Goal: Task Accomplishment & Management: Use online tool/utility

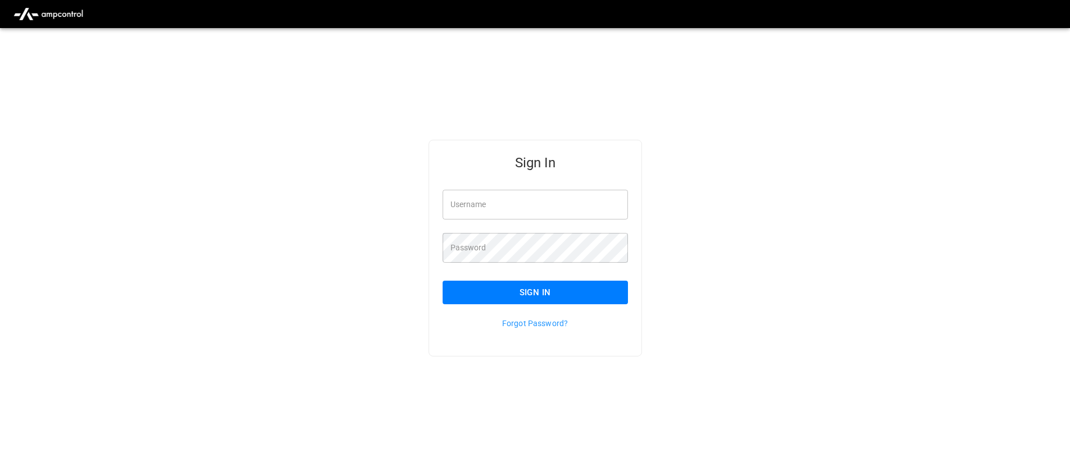
click at [559, 205] on input "Username" at bounding box center [534, 205] width 185 height 30
type input "**********"
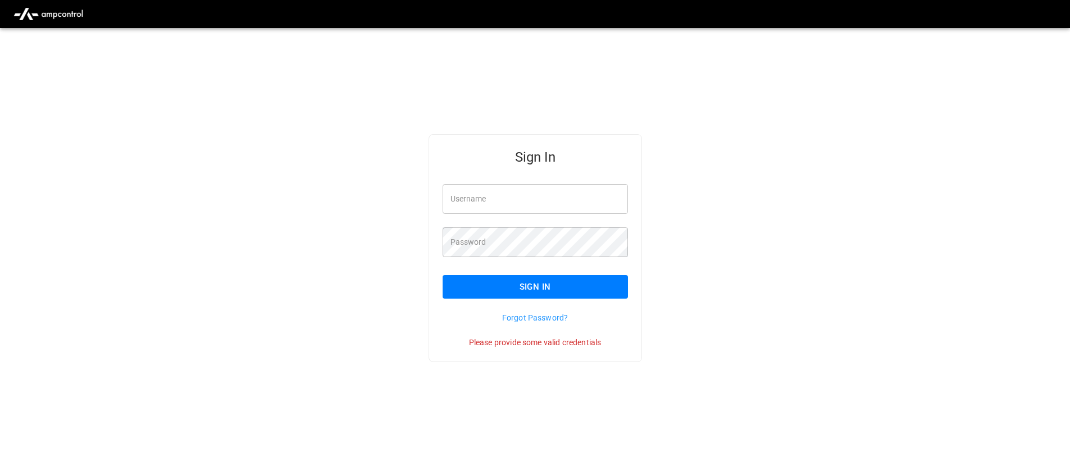
click at [541, 213] on input "Username" at bounding box center [534, 199] width 185 height 30
click at [435, 96] on div "Sign In Username Username Password Password Sign In Forgot Password? Please pro…" at bounding box center [535, 266] width 1070 height 476
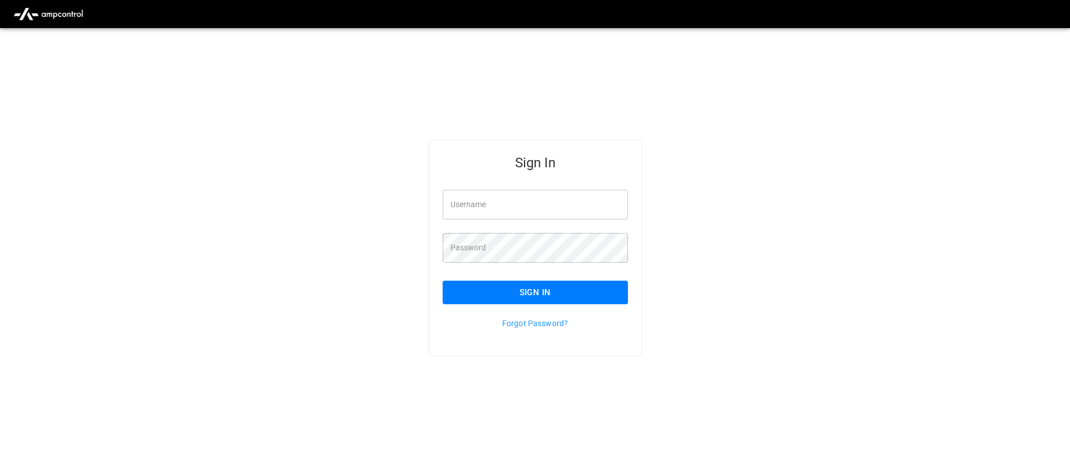
click at [533, 211] on input "Username" at bounding box center [534, 205] width 185 height 30
type input "**********"
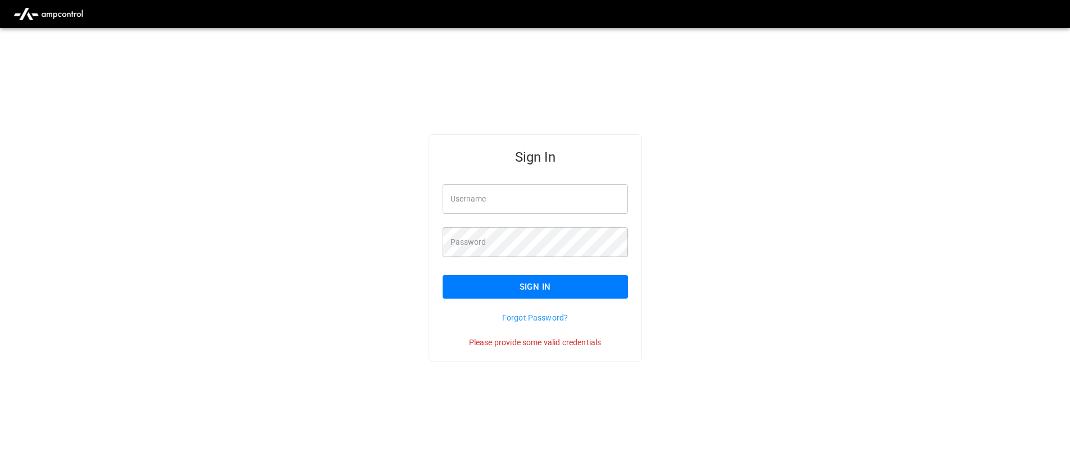
click at [532, 195] on input "Username" at bounding box center [534, 199] width 185 height 30
click at [58, 12] on img "menu" at bounding box center [48, 13] width 79 height 21
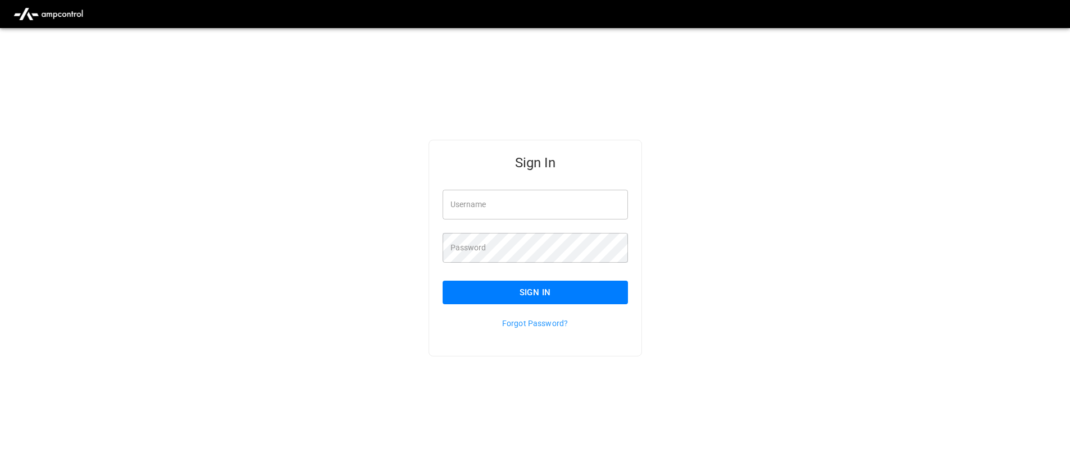
click at [58, 12] on img "menu" at bounding box center [48, 13] width 79 height 21
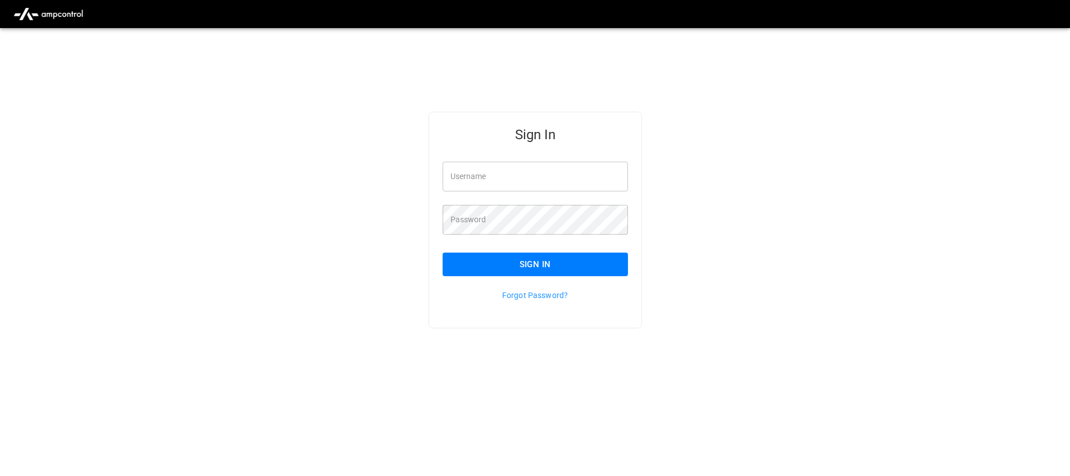
click at [737, 309] on div "Sign In Username Username Password Password Sign In Forgot Password?" at bounding box center [535, 238] width 1070 height 476
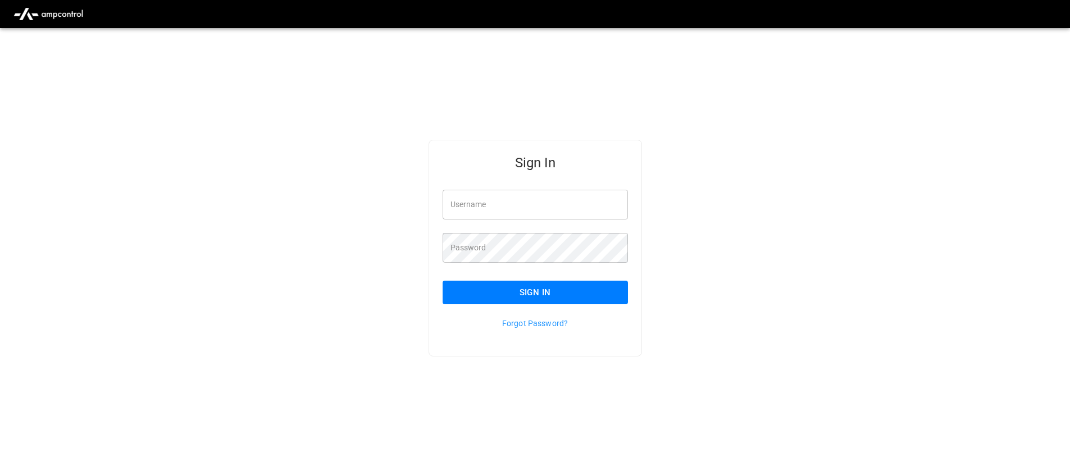
click at [492, 92] on div "Sign In Username Username Password Password Sign In Forgot Password?" at bounding box center [535, 266] width 1070 height 476
click at [513, 53] on div "Sign In Username Username Password Password Sign In Forgot Password?" at bounding box center [535, 266] width 1070 height 476
click at [537, 106] on div "Sign In Username Username Password Password Sign In Forgot Password?" at bounding box center [535, 266] width 1070 height 476
click at [533, 181] on div "Username Username" at bounding box center [528, 197] width 199 height 43
click at [530, 211] on input "Username" at bounding box center [534, 205] width 185 height 30
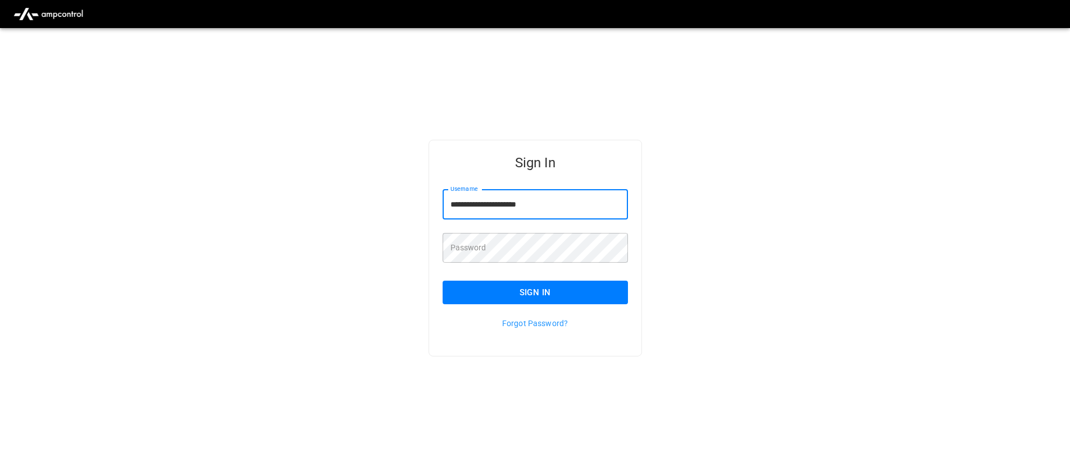
type input "**********"
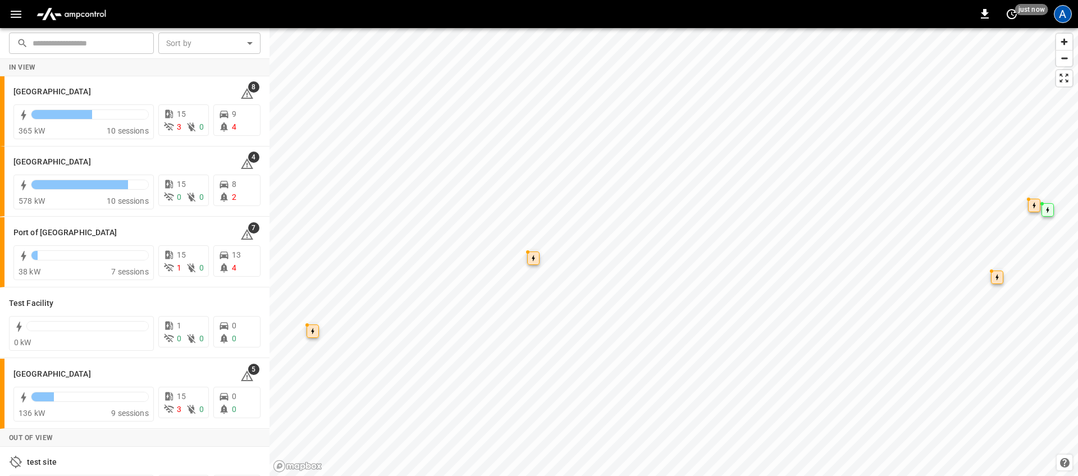
click at [1060, 17] on div "A" at bounding box center [1063, 14] width 18 height 18
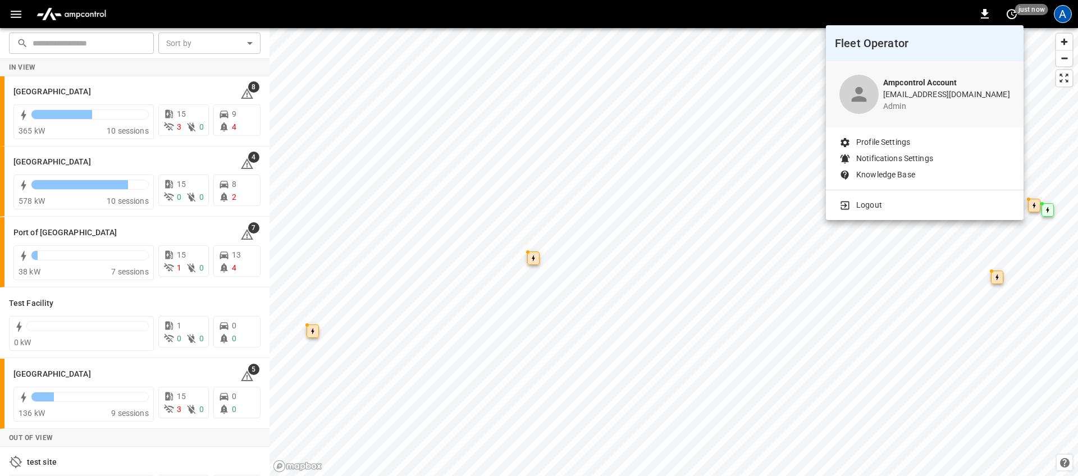
click at [897, 208] on li "Logout" at bounding box center [925, 205] width 171 height 12
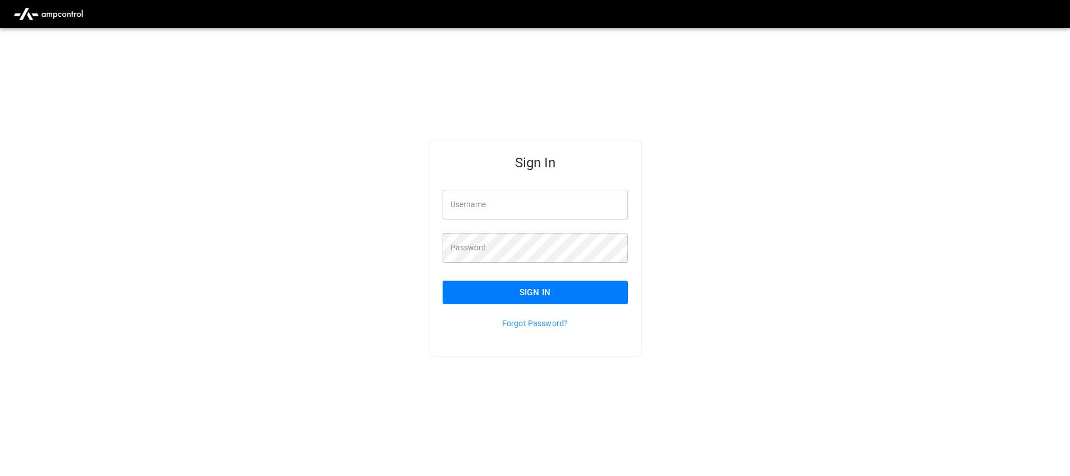
click at [523, 106] on div "Sign In Username Username Password Password Sign In Forgot Password?" at bounding box center [535, 266] width 1070 height 476
click at [551, 94] on div "Sign In Username Username Password Password Sign In Forgot Password?" at bounding box center [535, 266] width 1070 height 476
click at [138, 108] on div "Sign In Username Username Password Password Sign In Forgot Password?" at bounding box center [535, 266] width 1070 height 476
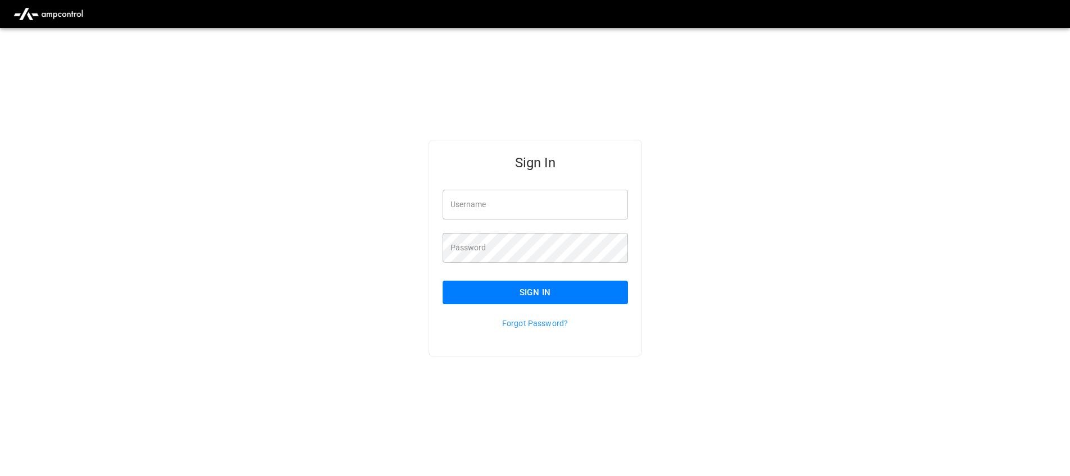
click at [170, 170] on div "Sign In Username Username Password Password Sign In Forgot Password?" at bounding box center [535, 266] width 1070 height 476
click at [510, 201] on input "Username" at bounding box center [534, 205] width 185 height 30
click at [787, 203] on div "Sign In Username Username Password Password Sign In Forgot Password?" at bounding box center [535, 266] width 1070 height 476
drag, startPoint x: 582, startPoint y: 189, endPoint x: 568, endPoint y: 202, distance: 19.1
click at [582, 189] on div "Username Username" at bounding box center [528, 197] width 199 height 43
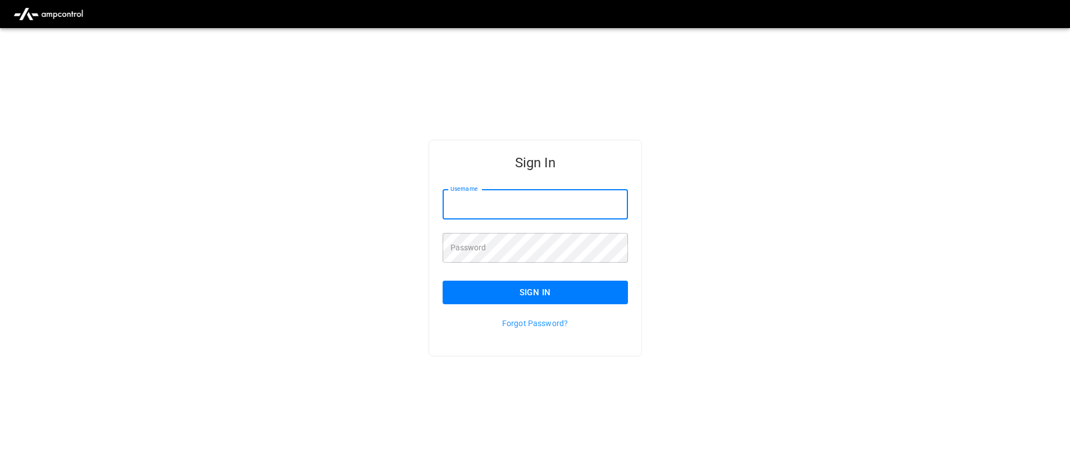
click at [568, 202] on input "Username" at bounding box center [534, 205] width 185 height 30
type input "**********"
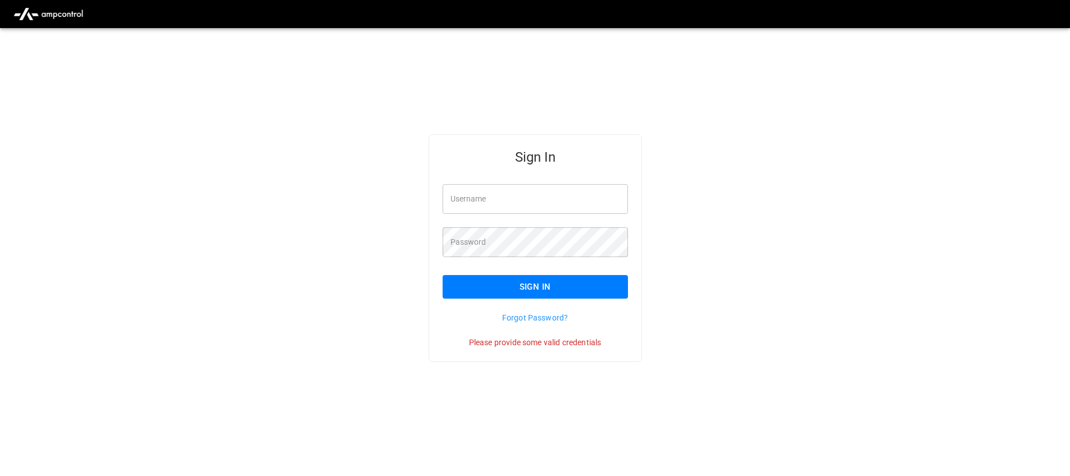
click at [534, 208] on input "Username" at bounding box center [534, 199] width 185 height 30
click at [697, 240] on div "Sign In Username Username Password Password Sign In Forgot Password? Please pro…" at bounding box center [535, 266] width 1070 height 476
click at [516, 215] on div "Password Password" at bounding box center [528, 235] width 199 height 43
click at [529, 198] on input "Username" at bounding box center [534, 199] width 185 height 30
click at [741, 160] on div "Sign In Username Username Password Password Sign In Forgot Password? Please pro…" at bounding box center [535, 266] width 1070 height 476
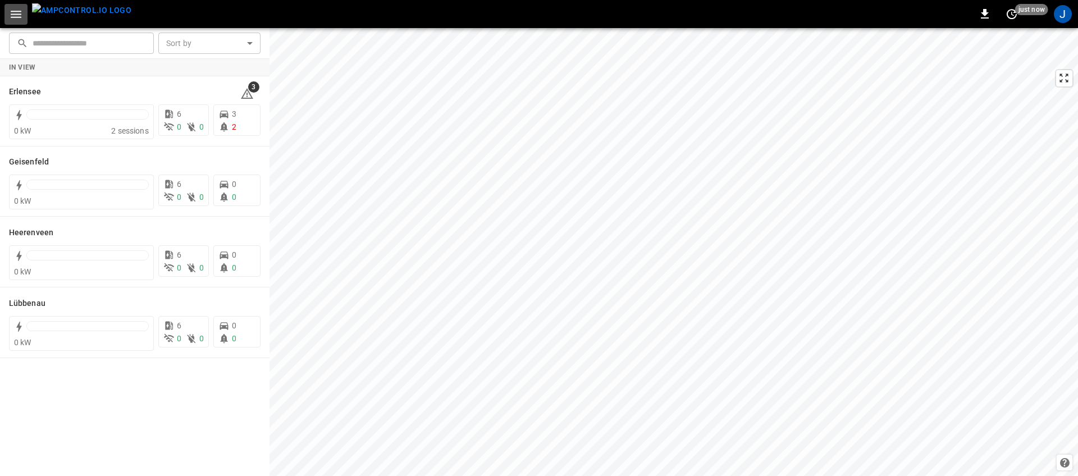
click at [7, 16] on button "button" at bounding box center [15, 14] width 23 height 21
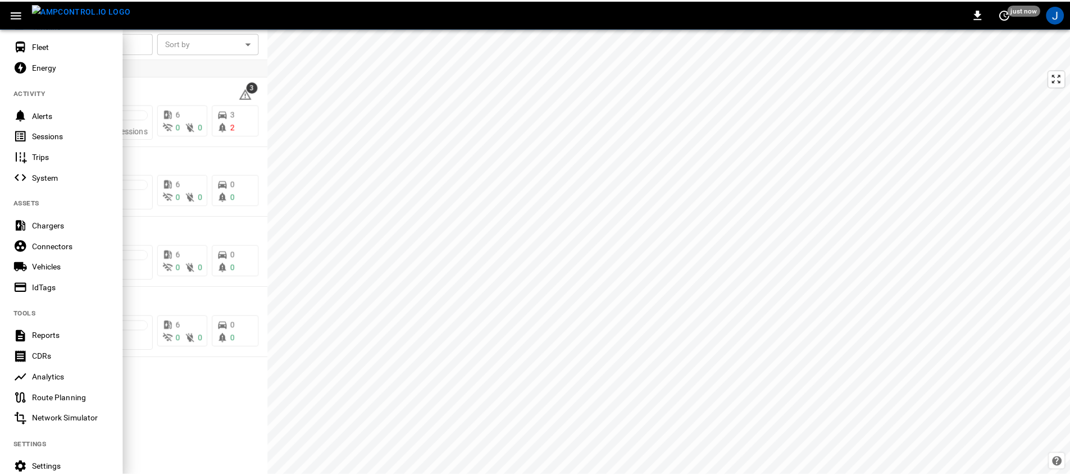
scroll to position [141, 0]
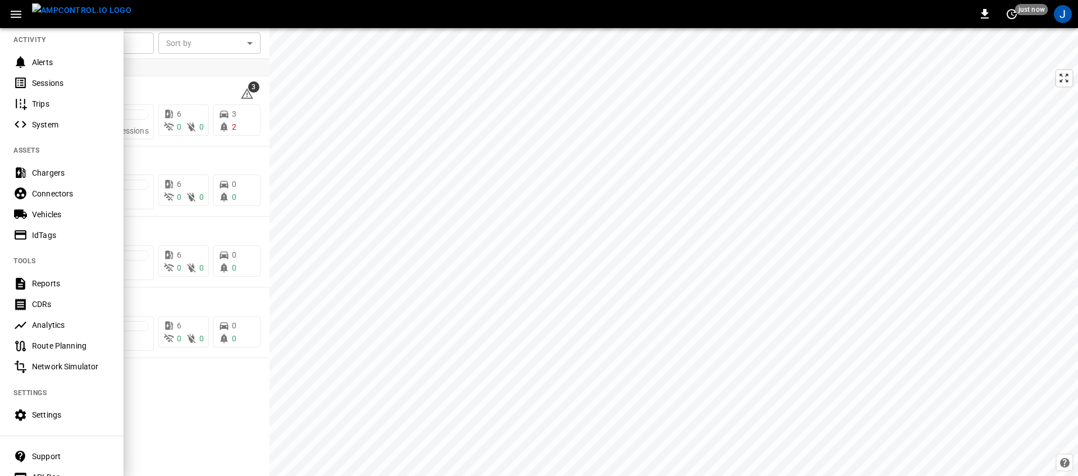
click at [78, 357] on Simulator-listitem "Network Simulator" at bounding box center [62, 367] width 124 height 21
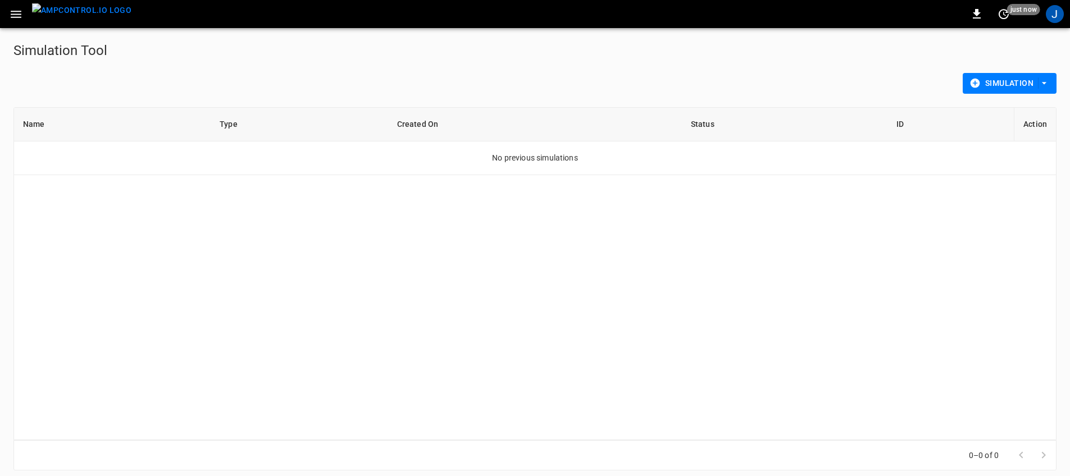
click at [1033, 81] on button "Simulation" at bounding box center [1009, 83] width 94 height 21
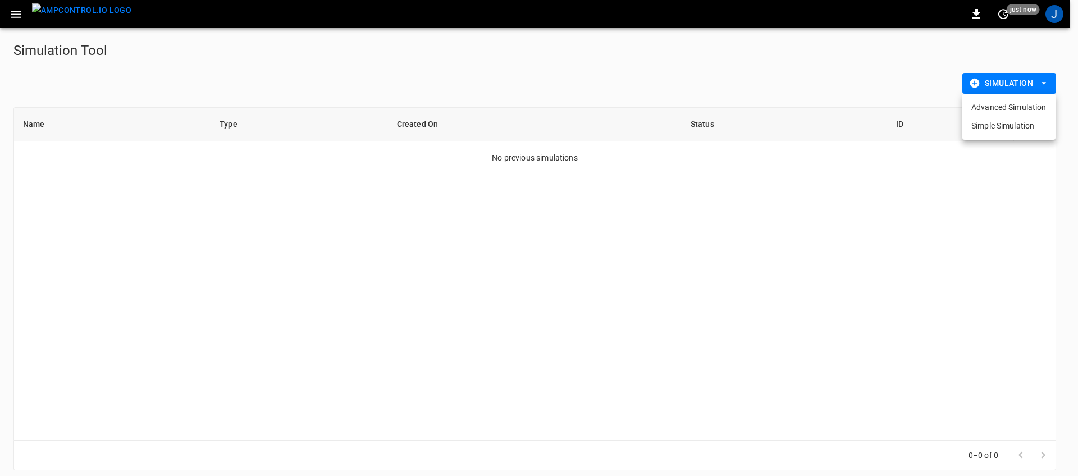
click at [1009, 103] on li "Advanced Simulation" at bounding box center [1008, 107] width 93 height 19
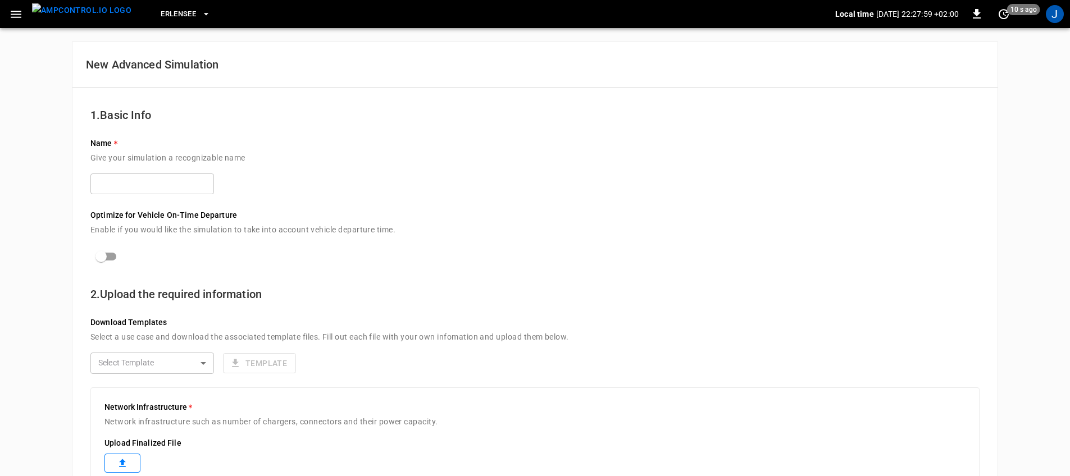
click at [177, 197] on div "Optimize for Vehicle On-Time Departure Enable if you would like the simulation …" at bounding box center [534, 231] width 889 height 71
click at [192, 179] on input "text" at bounding box center [152, 184] width 124 height 21
type input "*****"
click at [0, 186] on div "New Advanced Simulation 1. Basic Info Name Give your simulation a recognizable …" at bounding box center [535, 477] width 1070 height 898
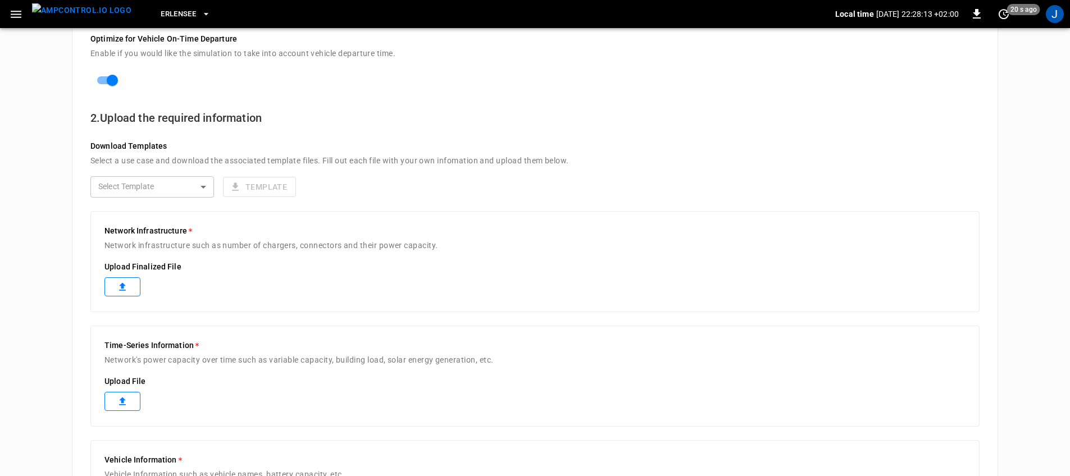
scroll to position [124, 0]
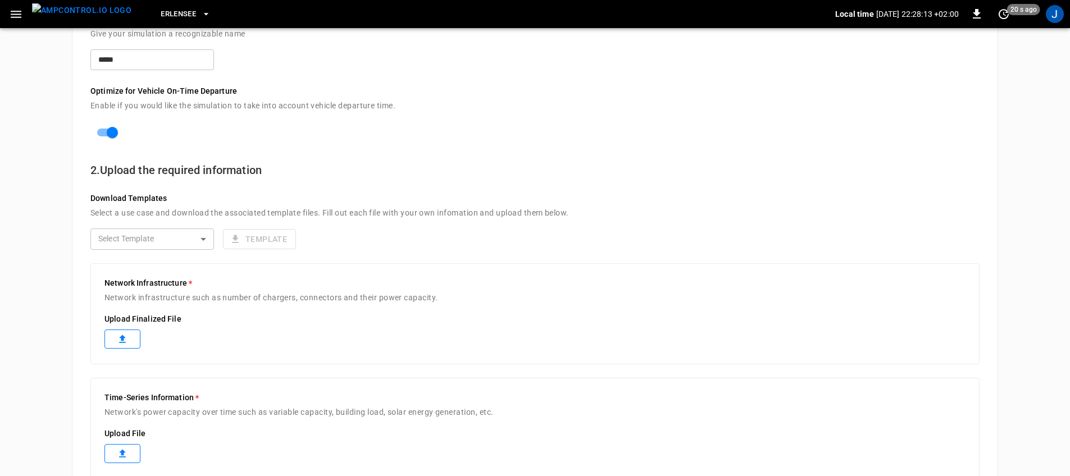
click at [187, 242] on body "Erlensee Local time 2025-10-14 22:28:13 +02:00 0 20 s ago J New Advanced Simula…" at bounding box center [535, 339] width 1070 height 927
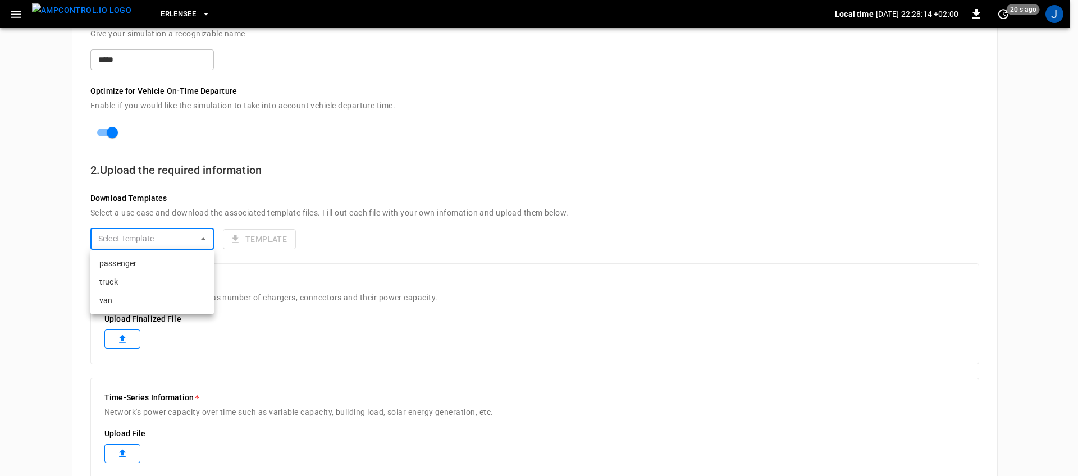
click at [148, 280] on li "truck" at bounding box center [152, 282] width 124 height 19
type input "*****"
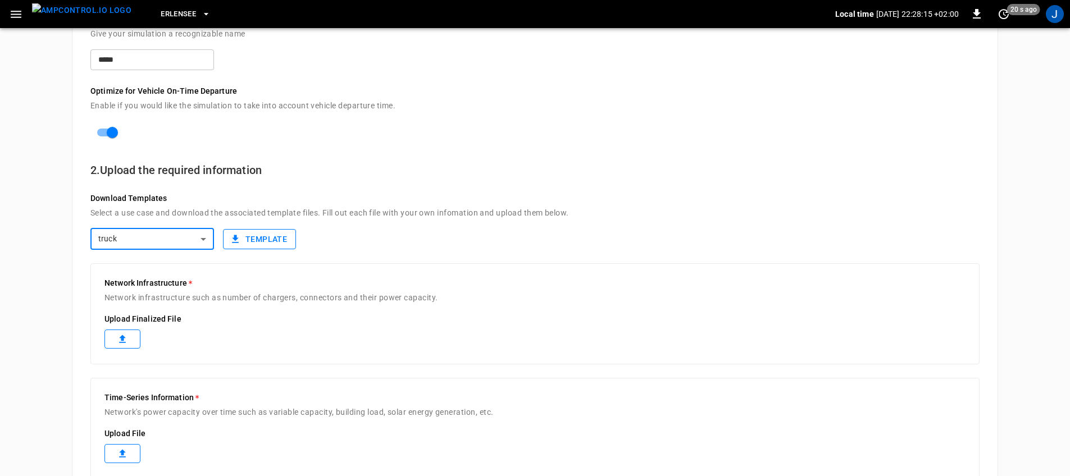
click at [255, 236] on button "Template" at bounding box center [259, 239] width 73 height 21
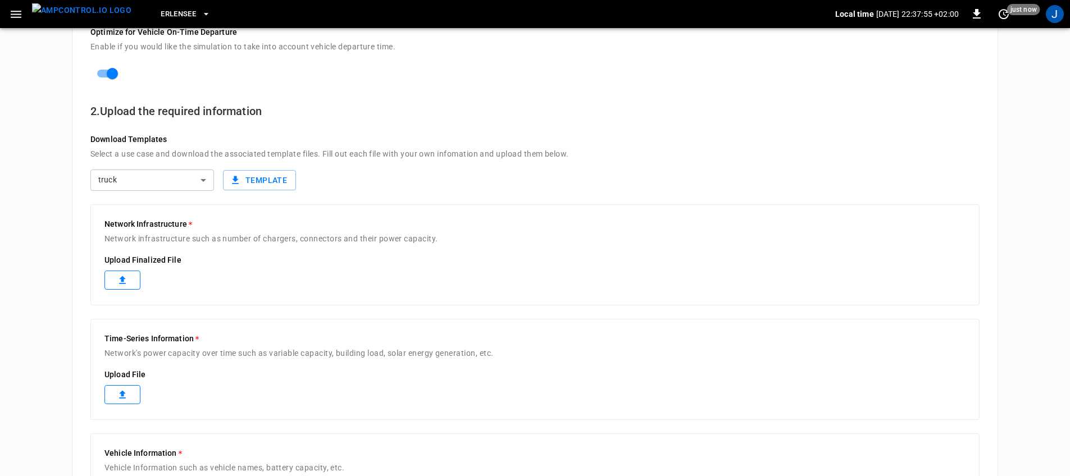
scroll to position [190, 0]
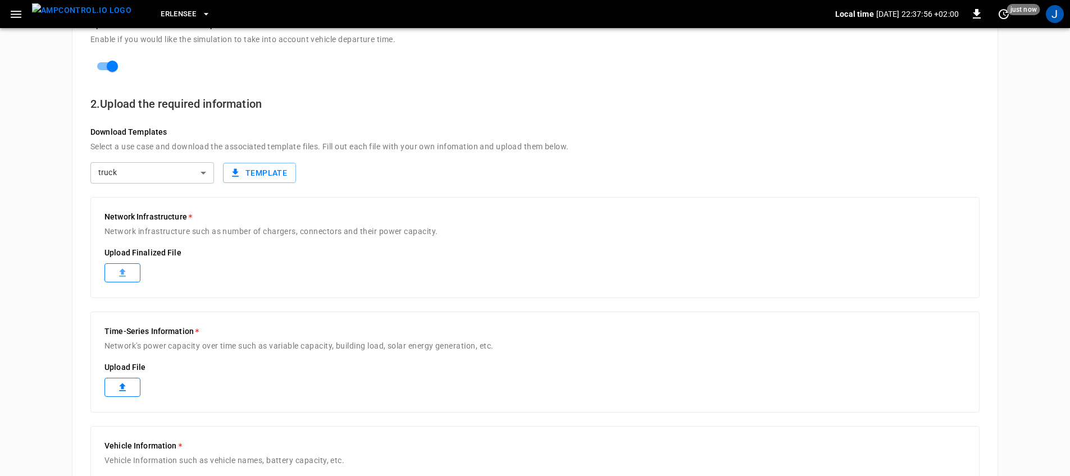
click at [128, 273] on label at bounding box center [122, 272] width 36 height 19
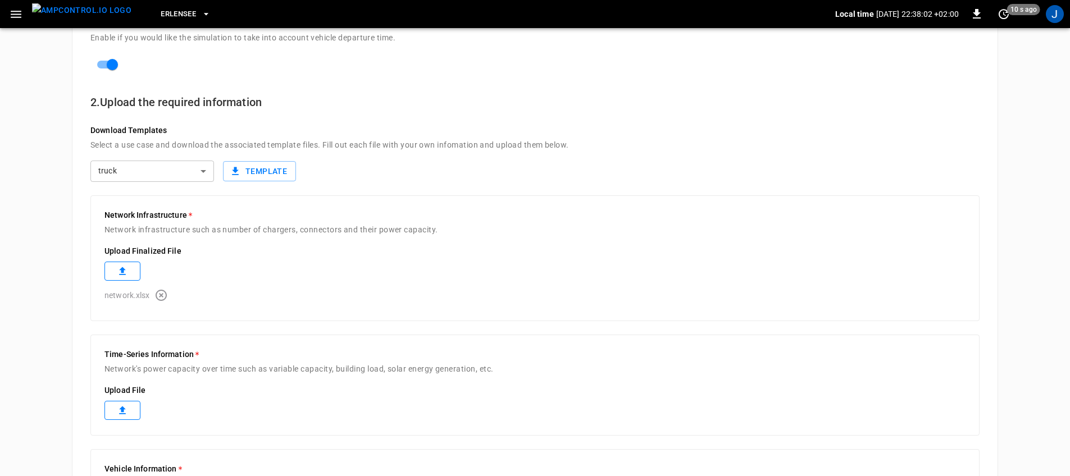
scroll to position [193, 0]
click at [119, 417] on label at bounding box center [122, 409] width 36 height 19
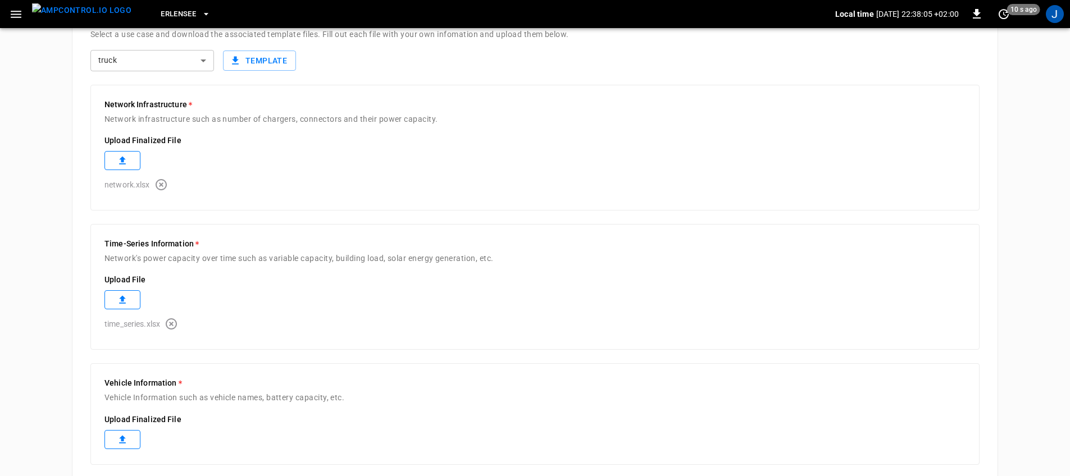
scroll to position [453, 0]
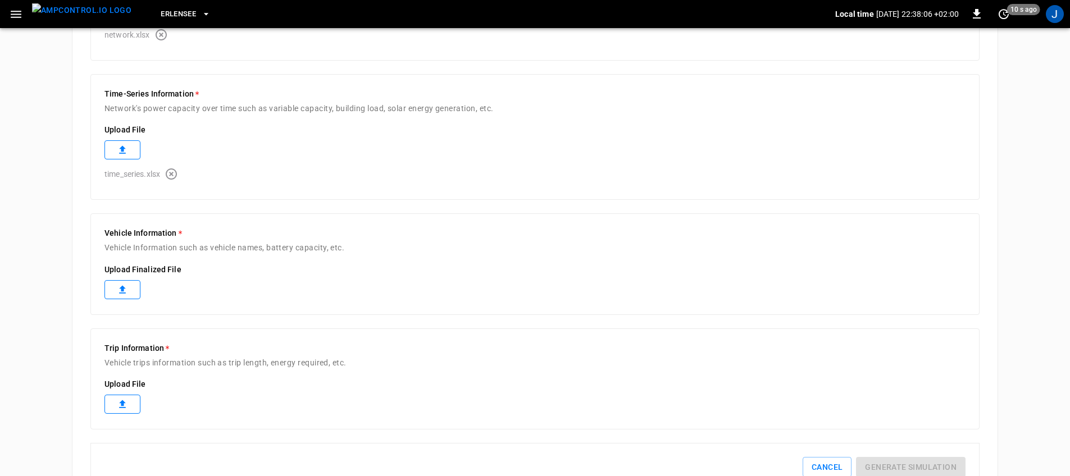
click at [133, 286] on label at bounding box center [122, 289] width 36 height 19
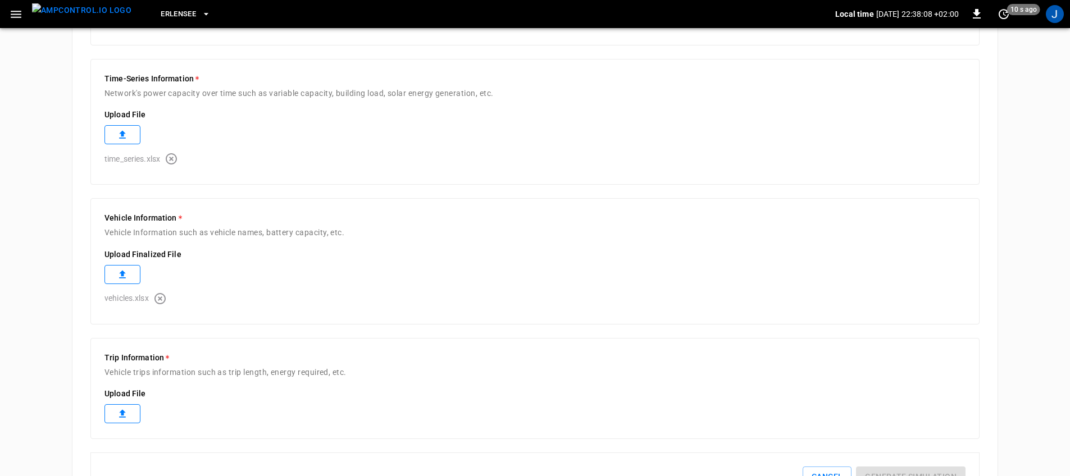
scroll to position [468, 0]
click at [117, 418] on icon at bounding box center [122, 413] width 11 height 11
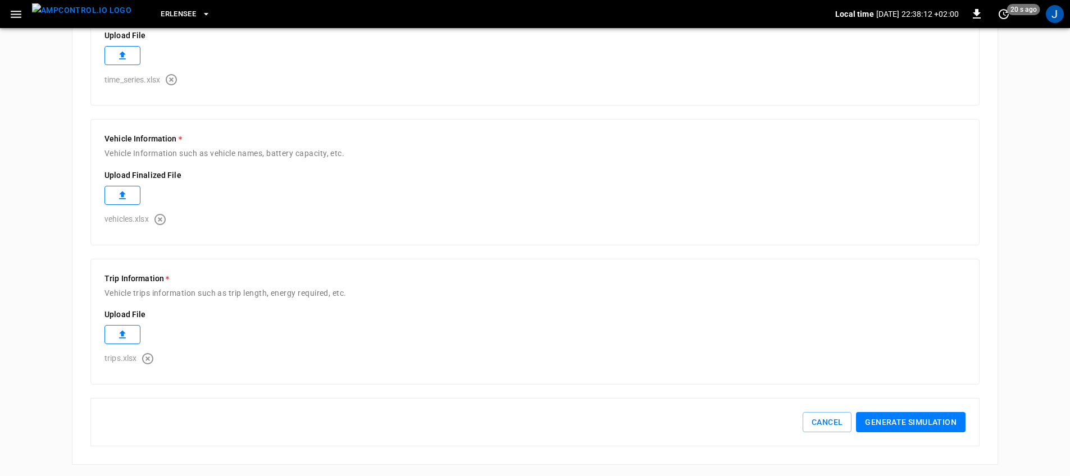
scroll to position [549, 0]
click at [873, 418] on button "Generate simulation" at bounding box center [911, 420] width 110 height 21
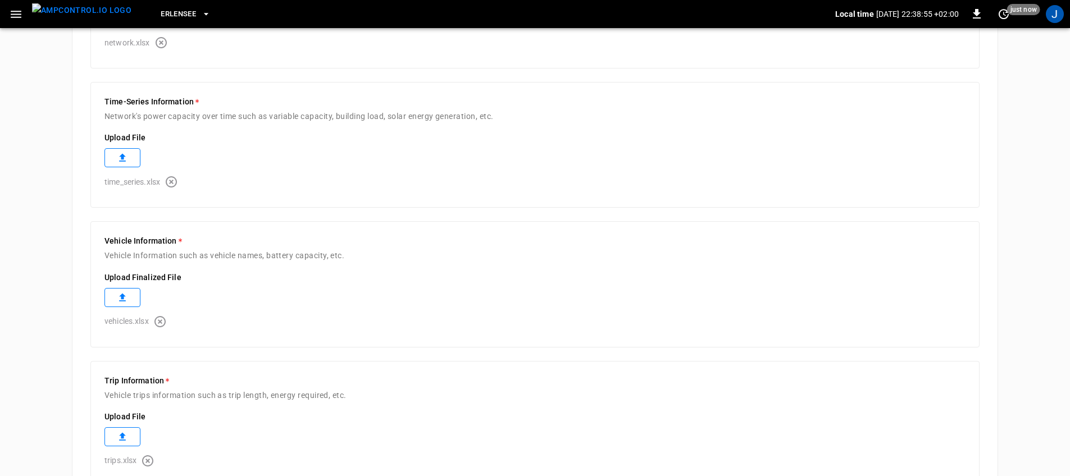
scroll to position [472, 0]
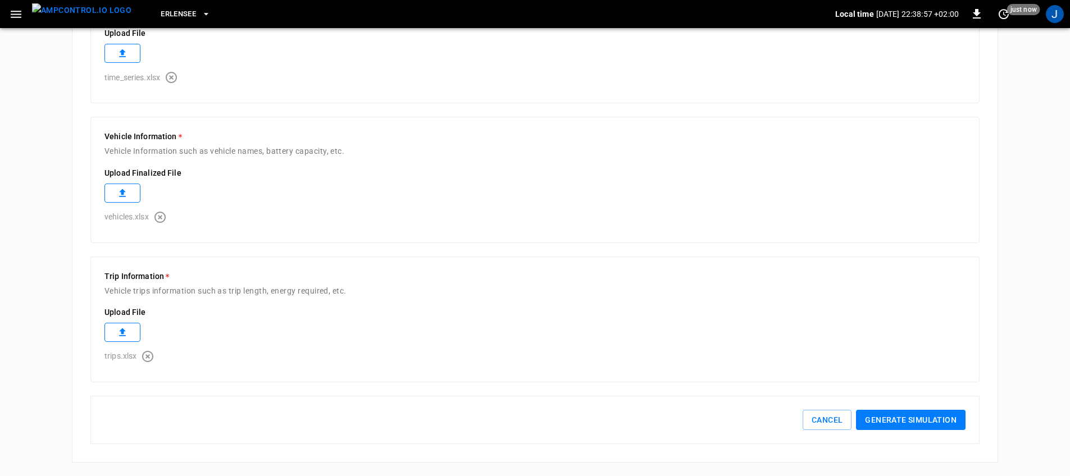
click at [151, 355] on icon "button" at bounding box center [147, 356] width 13 height 13
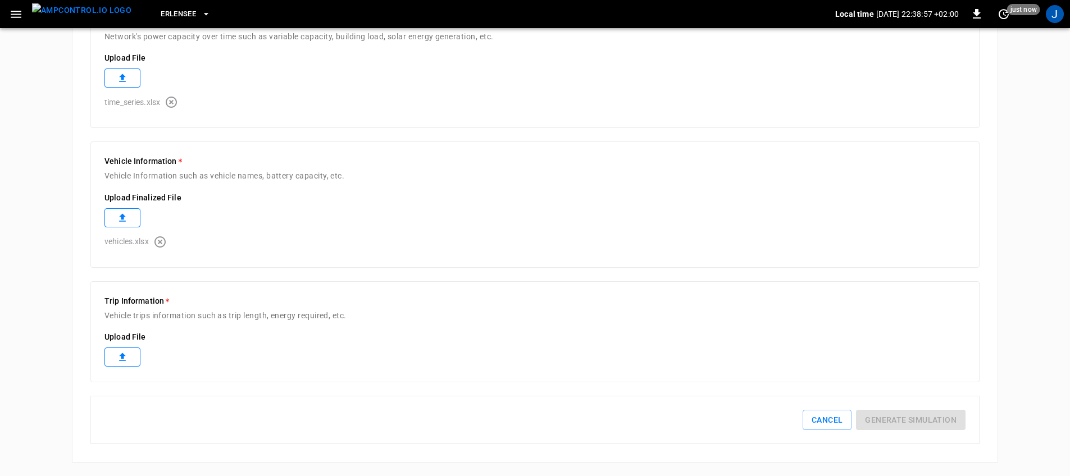
scroll to position [524, 0]
click at [121, 354] on icon at bounding box center [122, 357] width 7 height 8
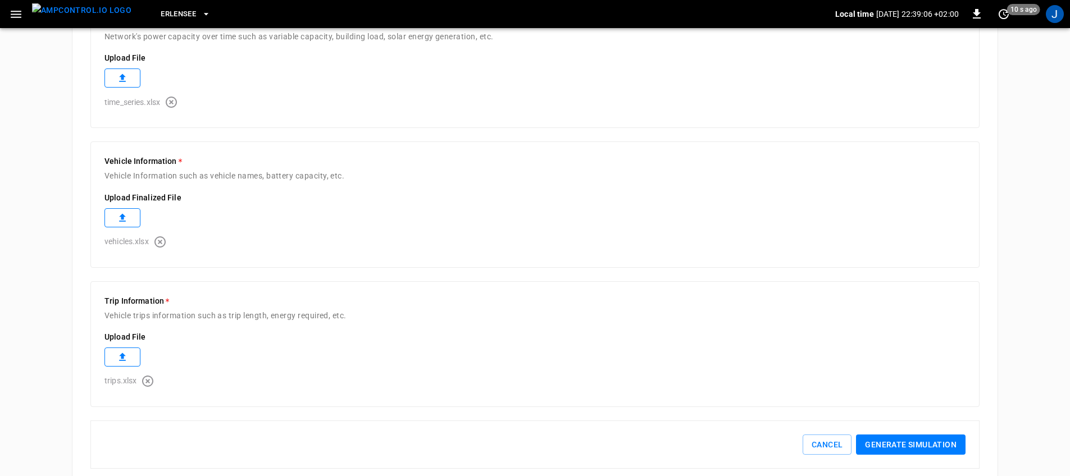
drag, startPoint x: 904, startPoint y: 443, endPoint x: 767, endPoint y: 373, distance: 154.2
click at [905, 443] on button "Generate simulation" at bounding box center [911, 445] width 110 height 21
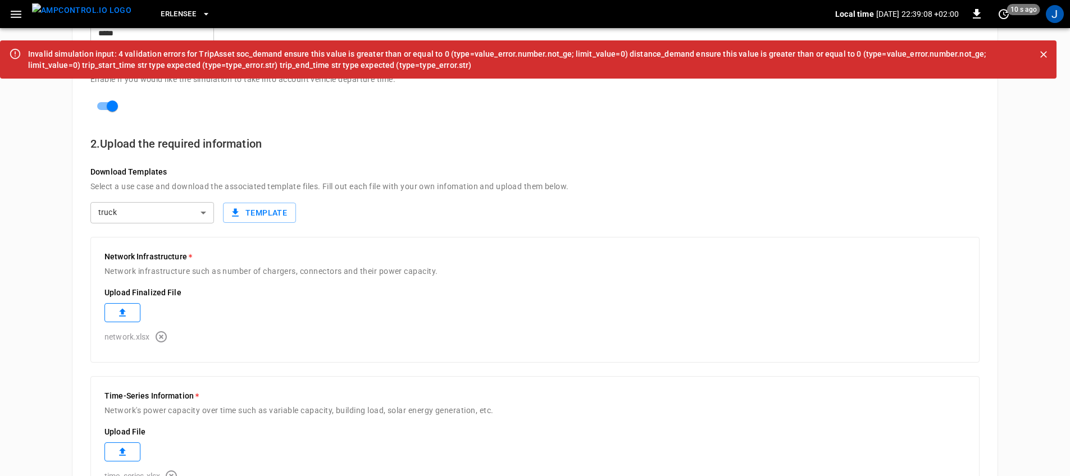
scroll to position [0, 0]
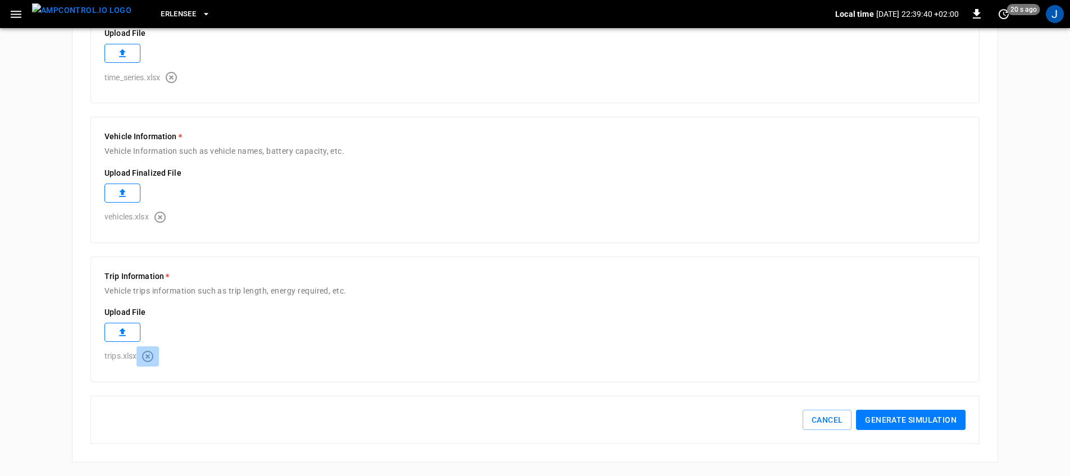
drag, startPoint x: 149, startPoint y: 355, endPoint x: 143, endPoint y: 344, distance: 12.8
click at [149, 355] on icon "button" at bounding box center [147, 356] width 13 height 13
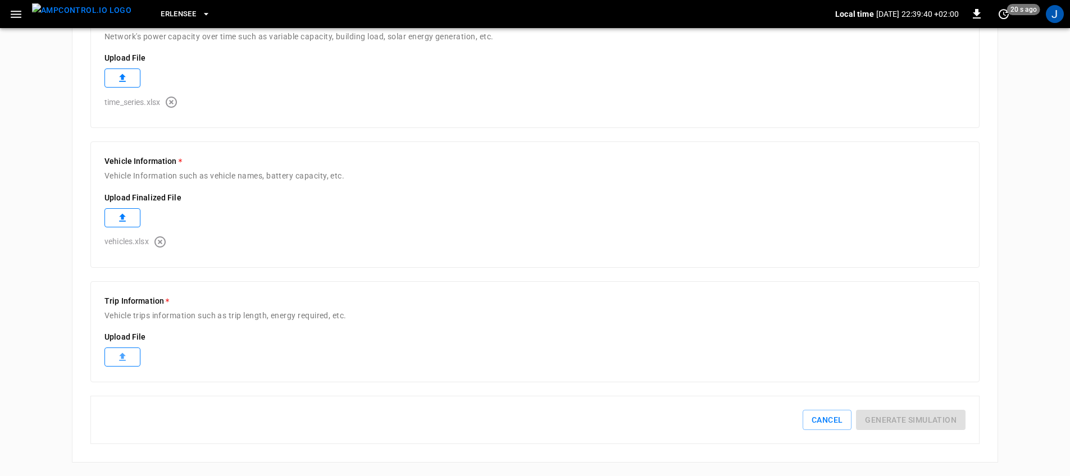
click at [125, 348] on label at bounding box center [122, 357] width 36 height 19
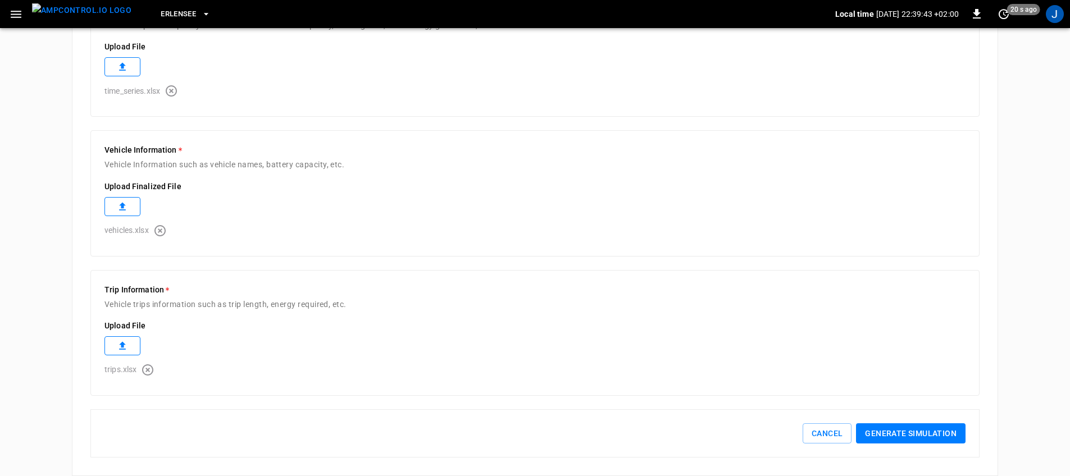
scroll to position [549, 0]
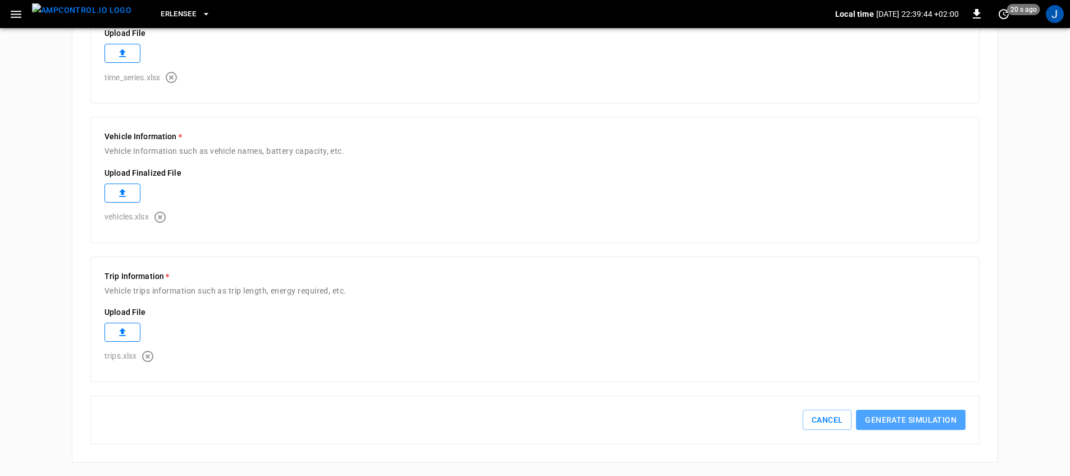
click at [927, 416] on button "Generate simulation" at bounding box center [911, 420] width 110 height 21
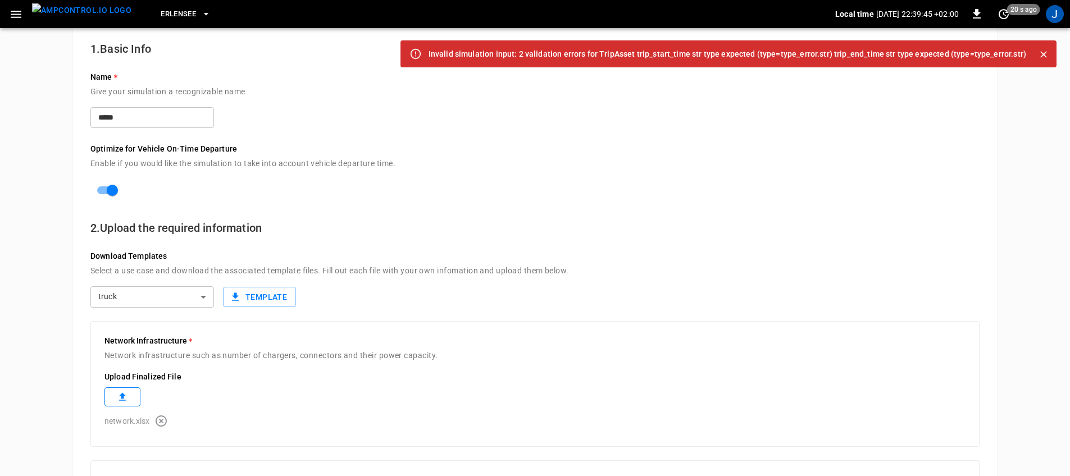
scroll to position [0, 0]
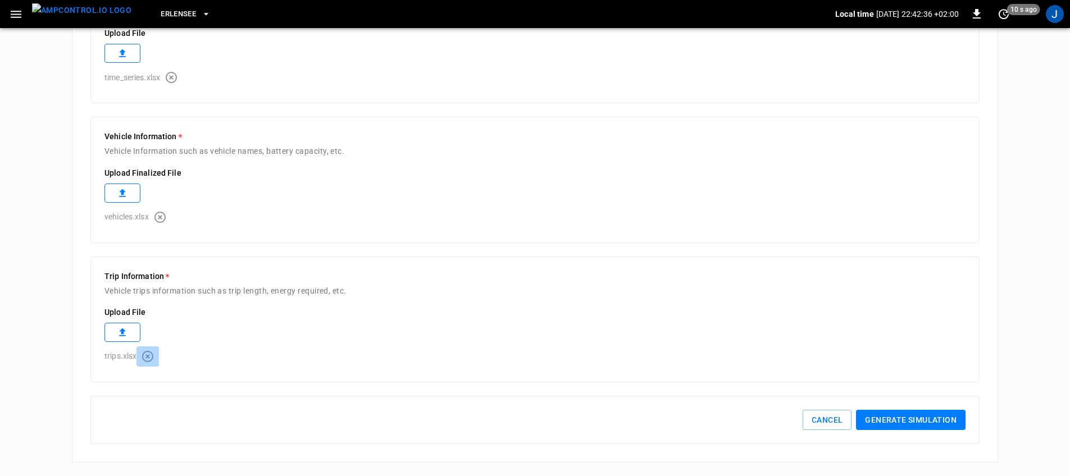
click at [150, 361] on icon "button" at bounding box center [147, 356] width 11 height 11
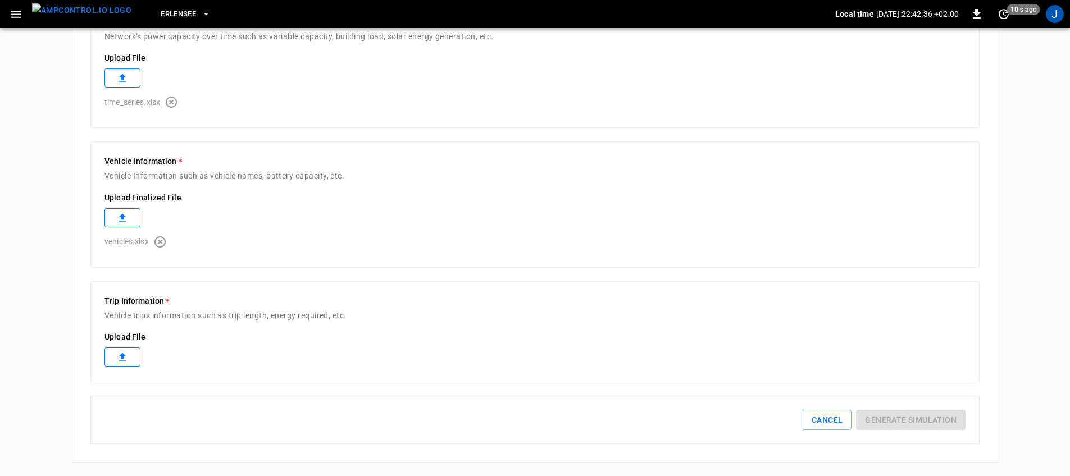
click at [123, 354] on icon at bounding box center [122, 357] width 7 height 8
click at [277, 399] on div "Cancel Generate simulation" at bounding box center [534, 420] width 889 height 49
click at [118, 356] on icon at bounding box center [122, 357] width 11 height 11
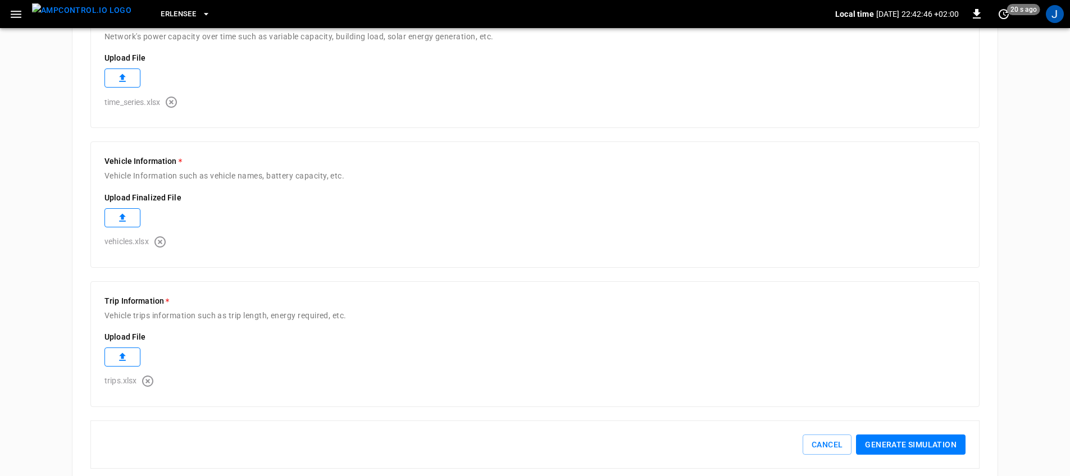
click at [887, 441] on button "Generate simulation" at bounding box center [911, 445] width 110 height 21
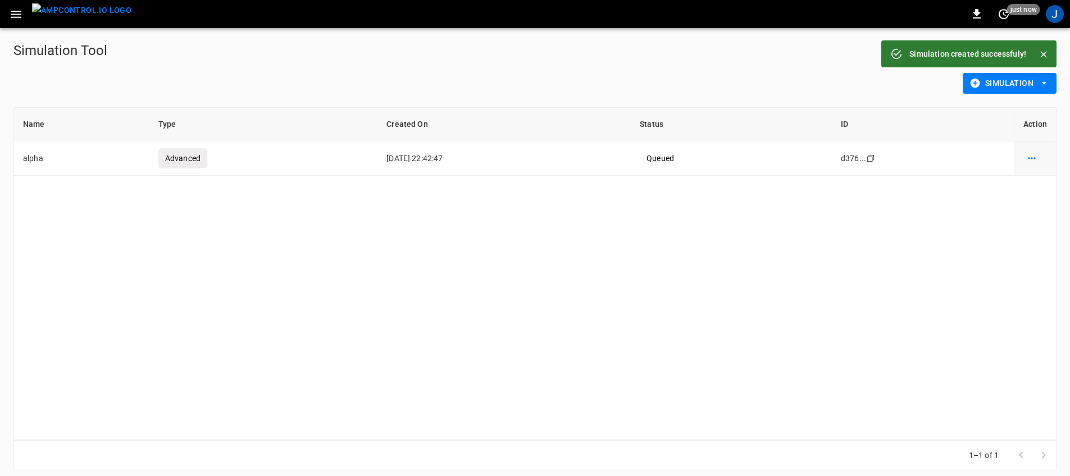
click at [674, 234] on div "Name Type Created On Status ID Action alpha Advanced [DATE] 22:42:47 Queued d37…" at bounding box center [534, 274] width 1043 height 334
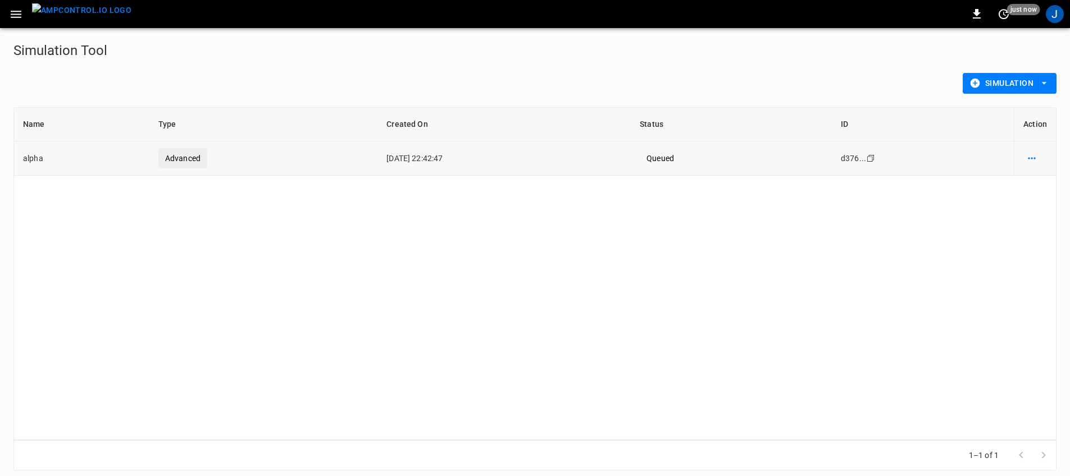
click at [1032, 156] on icon "simulation options" at bounding box center [1031, 158] width 11 height 11
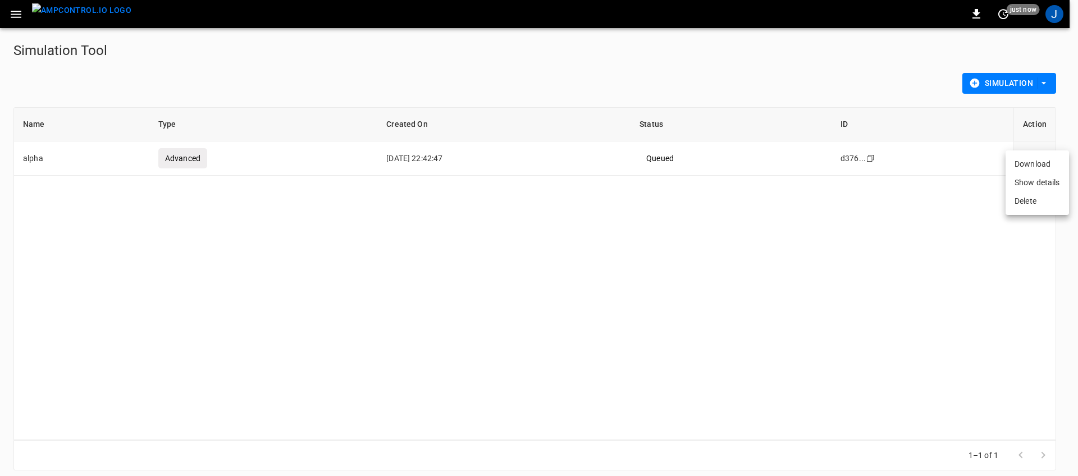
click at [1032, 181] on li "Show details" at bounding box center [1037, 183] width 63 height 19
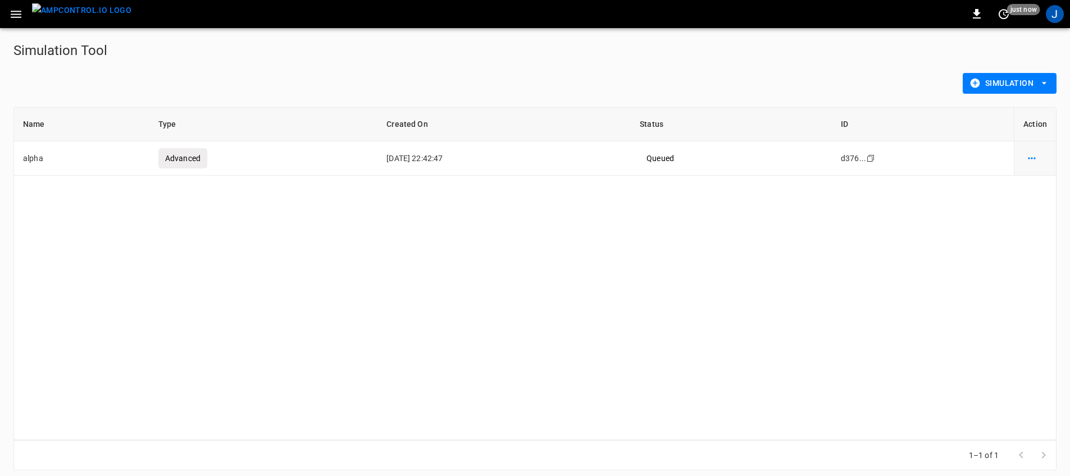
click at [503, 316] on div "Name Type Created On Status ID Action alpha Advanced [DATE] 22:42:47 Queued d37…" at bounding box center [534, 274] width 1043 height 334
click at [550, 273] on div "Name Type Created On Status ID Action alpha Advanced [DATE] 22:42:47 Queued d37…" at bounding box center [534, 274] width 1043 height 334
